Goal: Task Accomplishment & Management: Manage account settings

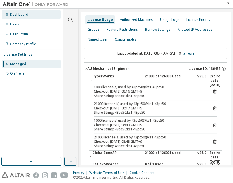
click at [8, 10] on div "Dashboard Users User Profile Company Profile License Settings Managed On Prem" at bounding box center [31, 44] width 61 height 69
click at [11, 12] on div "Dashboard" at bounding box center [19, 14] width 18 height 4
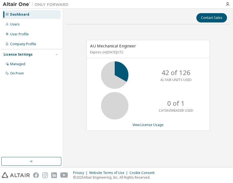
click at [30, 123] on div "Dashboard Users User Profile Company Profile License Settings Managed On Prem" at bounding box center [31, 83] width 61 height 147
click at [25, 65] on div "Managed" at bounding box center [31, 64] width 58 height 9
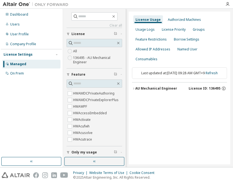
scroll to position [25, 0]
click at [95, 162] on icon "button" at bounding box center [94, 161] width 4 height 4
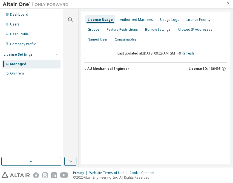
click at [101, 68] on div "AU Mechanical Engineer" at bounding box center [108, 69] width 42 height 4
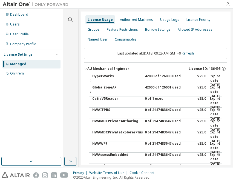
click at [149, 76] on div "42000 of 126000 used" at bounding box center [169, 80] width 49 height 13
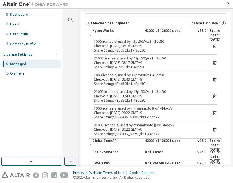
scroll to position [0, 0]
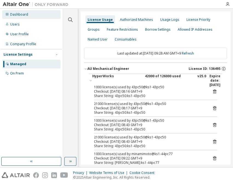
click at [16, 14] on div "Dashboard" at bounding box center [19, 14] width 18 height 4
